Goal: Information Seeking & Learning: Learn about a topic

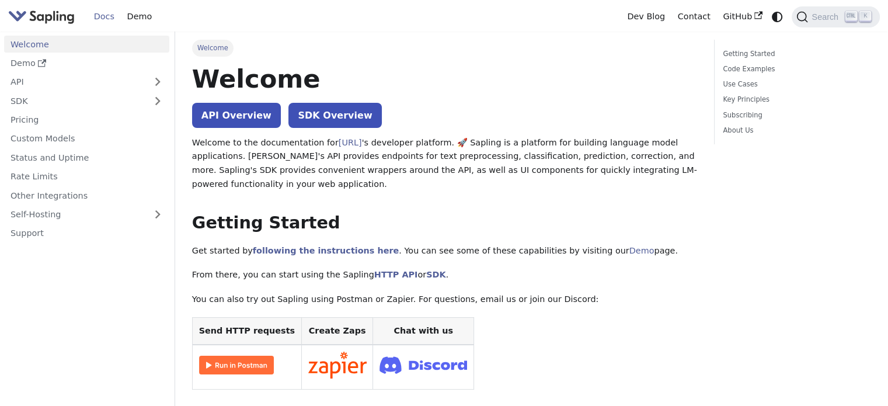
click at [232, 117] on link "API Overview" at bounding box center [236, 115] width 89 height 25
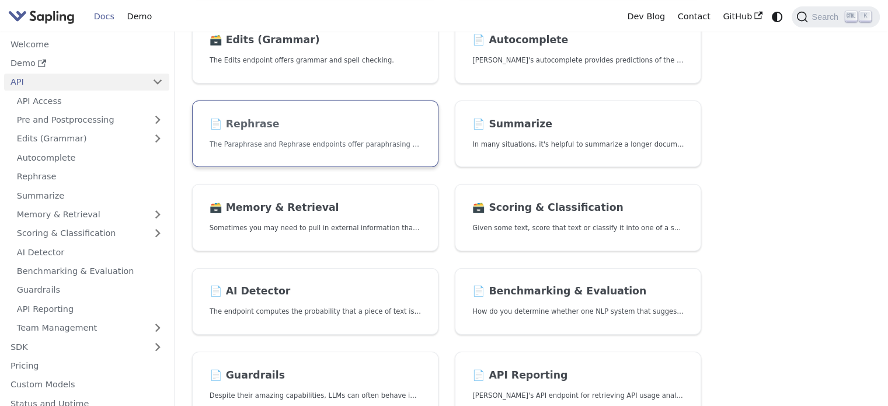
scroll to position [248, 0]
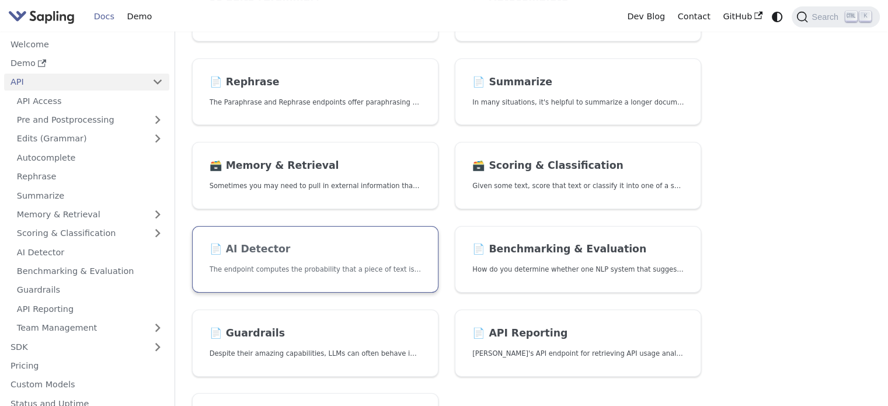
click at [300, 273] on p "The endpoint computes the probability that a piece of text is AI-generated," at bounding box center [315, 269] width 211 height 11
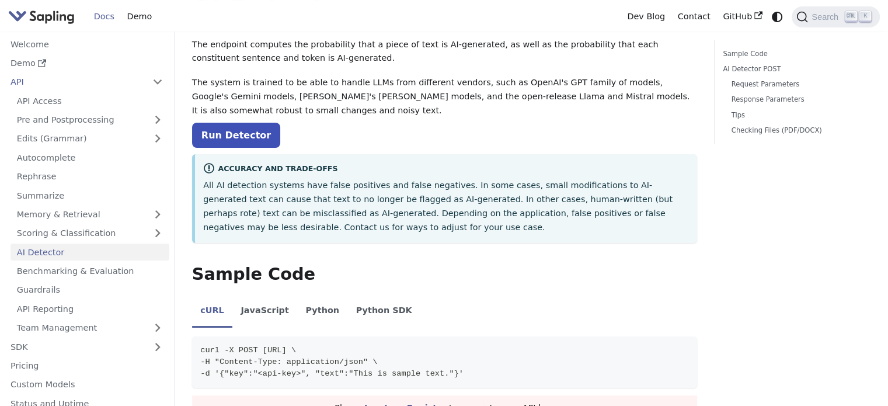
scroll to position [88, 0]
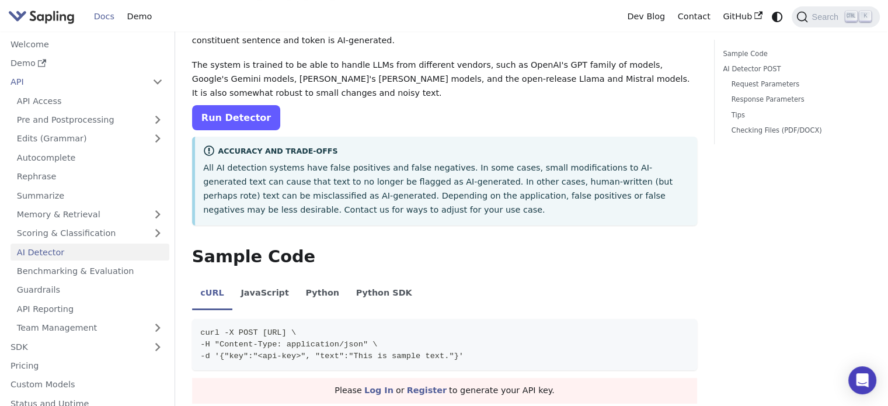
click at [244, 121] on link "Run Detector" at bounding box center [236, 117] width 88 height 25
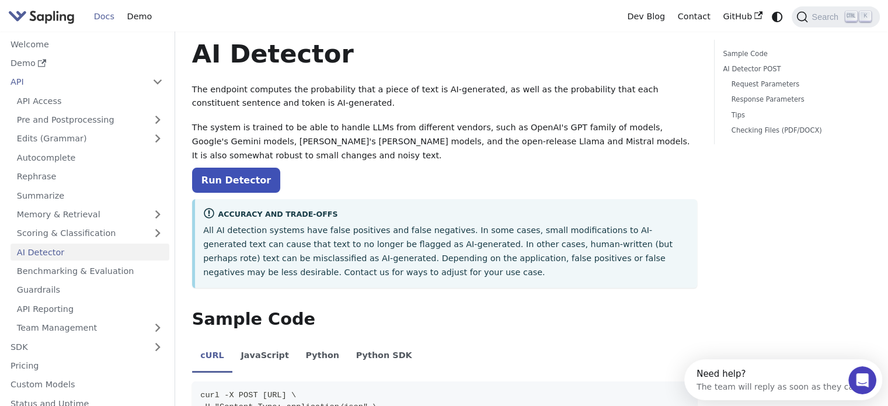
scroll to position [0, 0]
